Goal: Task Accomplishment & Management: Use online tool/utility

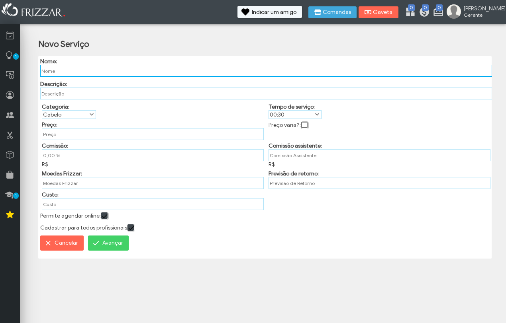
paste input "DESIGNER DE SOBRANCELHAS"
type input "DESIGNER DE SOBRANCELHAS"
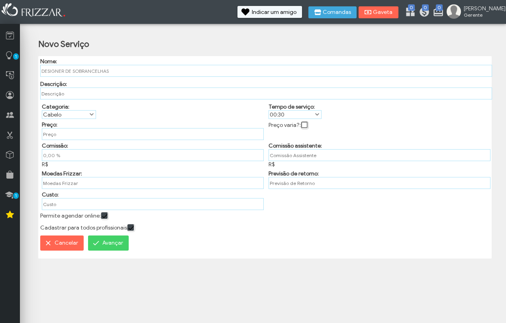
click at [295, 114] on label "00:30" at bounding box center [291, 115] width 45 height 8
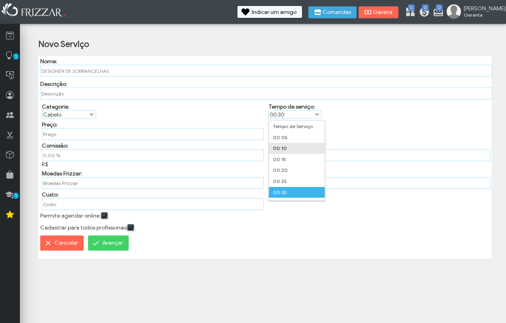
click at [295, 147] on li "00:10" at bounding box center [297, 148] width 56 height 11
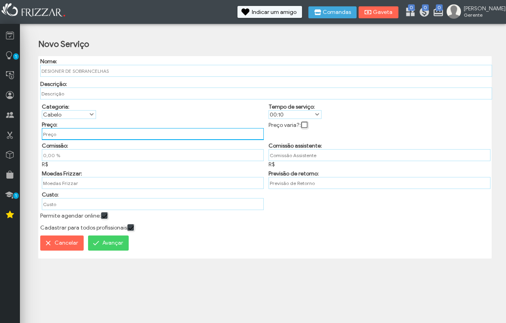
click at [72, 136] on input "text" at bounding box center [153, 134] width 222 height 12
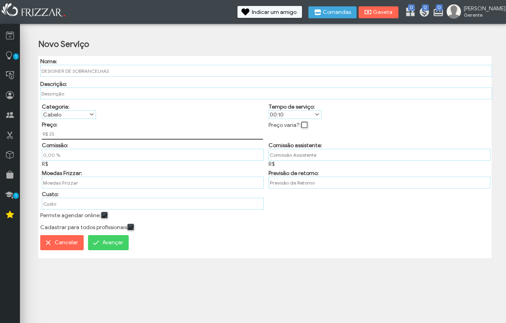
type input "R$ 25,00"
click at [135, 119] on div "Categoria: Categoria Barba Cabelo Depilação Estética Manicure/Pedicure Maquiage…" at bounding box center [151, 110] width 227 height 18
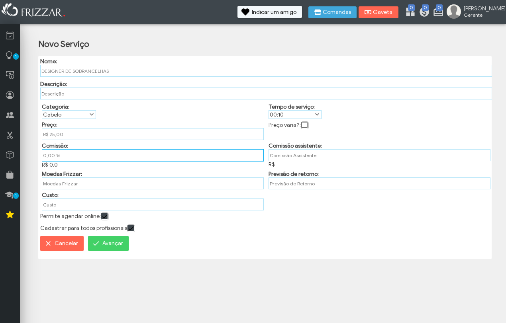
click at [80, 160] on input "0,00 %" at bounding box center [153, 155] width 222 height 12
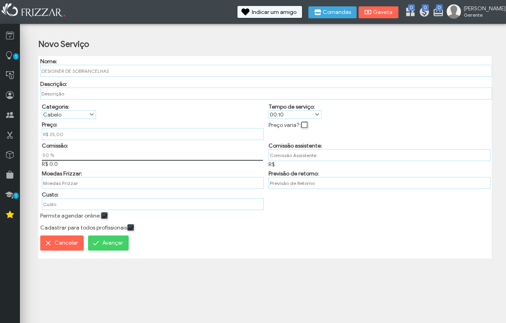
type input "50,00 %"
click at [137, 121] on div "Preço: R$ 25,00" at bounding box center [151, 129] width 227 height 21
click at [112, 249] on span "Avançar" at bounding box center [112, 243] width 21 height 12
